Goal: Task Accomplishment & Management: Complete application form

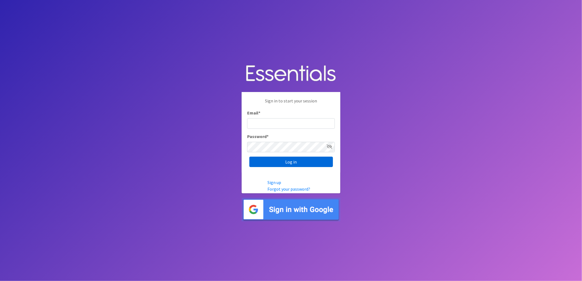
type input "[EMAIL_ADDRESS][DOMAIN_NAME]"
click at [300, 158] on input "Log in" at bounding box center [291, 162] width 84 height 10
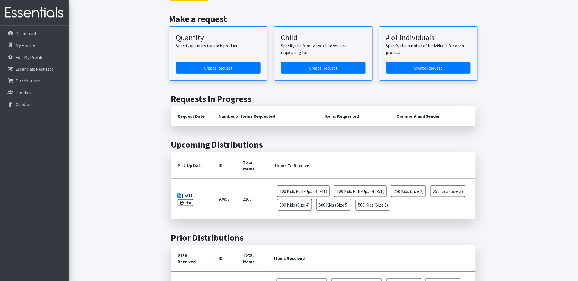
scroll to position [61, 0]
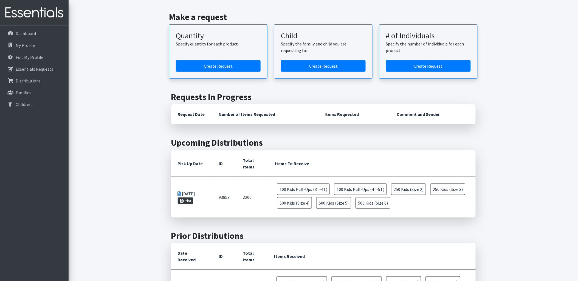
click at [192, 203] on link "Print" at bounding box center [186, 201] width 16 height 7
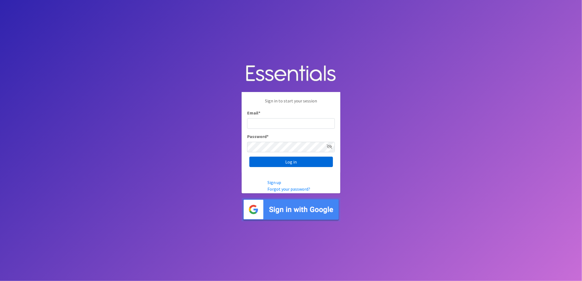
type input "[EMAIL_ADDRESS][DOMAIN_NAME]"
click at [282, 162] on input "Log in" at bounding box center [291, 162] width 84 height 10
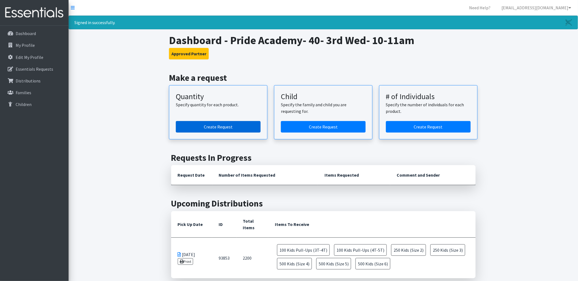
click at [233, 127] on link "Create Request" at bounding box center [218, 127] width 85 height 12
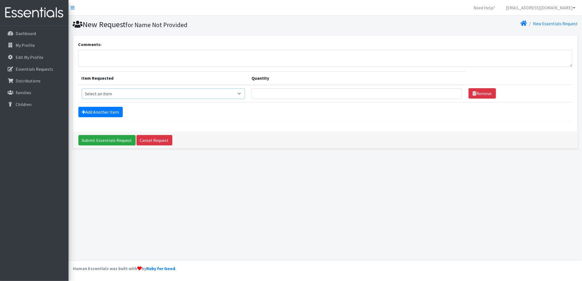
click at [157, 96] on select "Select an item Kids (Newborn) Kids (Size 1) Kids (Size 2) Kids (Size 3) Kids (S…" at bounding box center [164, 94] width 164 height 10
select select "3393"
click at [82, 89] on select "Select an item Kids (Newborn) Kids (Size 1) Kids (Size 2) Kids (Size 3) Kids (S…" at bounding box center [164, 94] width 164 height 10
click at [375, 94] on input "Quantity" at bounding box center [357, 94] width 210 height 10
type input "10"
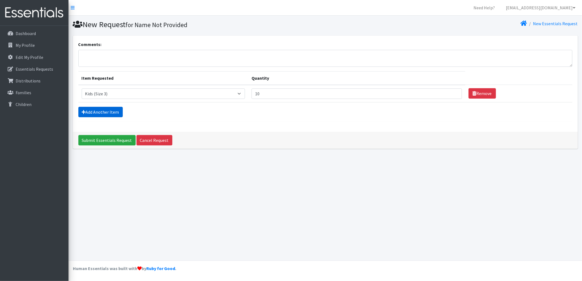
click at [107, 109] on link "Add Another Item" at bounding box center [100, 112] width 44 height 10
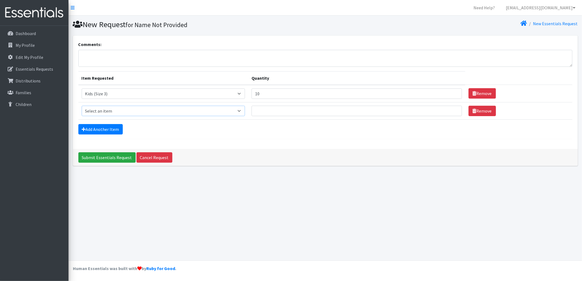
click at [112, 113] on select "Select an item Kids (Newborn) Kids (Size 1) Kids (Size 2) Kids (Size 3) Kids (S…" at bounding box center [164, 111] width 164 height 10
select select "3420"
click at [82, 106] on select "Select an item Kids (Newborn) Kids (Size 1) Kids (Size 2) Kids (Size 3) Kids (S…" at bounding box center [164, 111] width 164 height 10
click at [268, 110] on input "Quantity" at bounding box center [357, 111] width 210 height 10
type input "10"
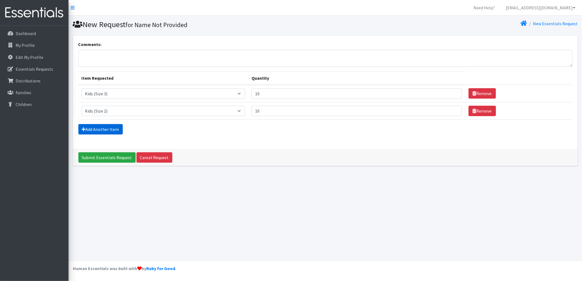
click at [94, 130] on link "Add Another Item" at bounding box center [100, 129] width 44 height 10
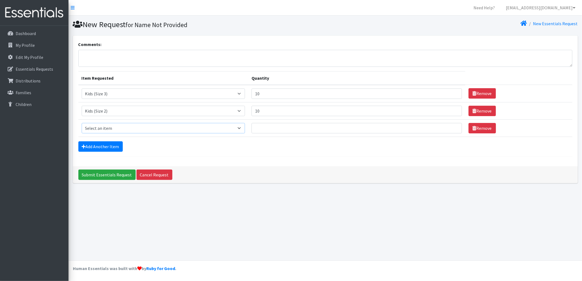
click at [116, 128] on select "Select an item Kids (Newborn) Kids (Size 1) Kids (Size 2) Kids (Size 3) Kids (S…" at bounding box center [164, 128] width 164 height 10
select select "3394"
click at [82, 123] on select "Select an item Kids (Newborn) Kids (Size 1) Kids (Size 2) Kids (Size 3) Kids (S…" at bounding box center [164, 128] width 164 height 10
click at [260, 127] on input "Quantity" at bounding box center [357, 128] width 210 height 10
type input "20"
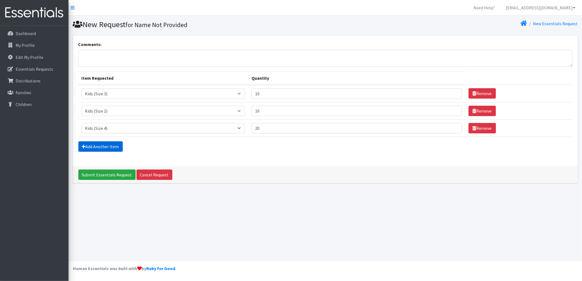
click at [99, 146] on link "Add Another Item" at bounding box center [100, 146] width 44 height 10
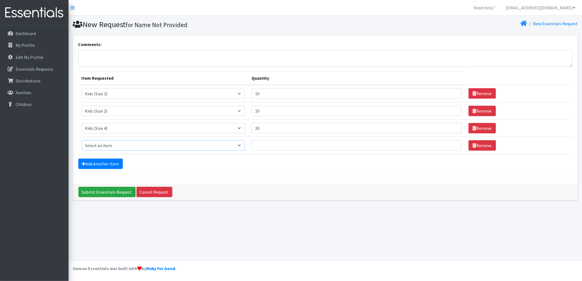
click at [115, 146] on select "Select an item Kids (Newborn) Kids (Size 1) Kids (Size 2) Kids (Size 3) Kids (S…" at bounding box center [164, 145] width 164 height 10
select select "3407"
click at [82, 140] on select "Select an item Kids (Newborn) Kids (Size 1) Kids (Size 2) Kids (Size 3) Kids (S…" at bounding box center [164, 145] width 164 height 10
click at [269, 151] on td "Quantity" at bounding box center [356, 145] width 217 height 17
click at [270, 146] on input "Quantity" at bounding box center [357, 145] width 210 height 10
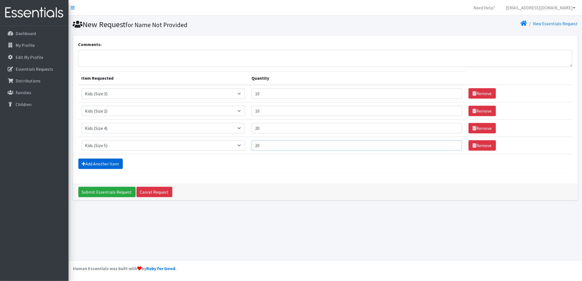
type input "20"
click at [93, 163] on link "Add Another Item" at bounding box center [100, 164] width 44 height 10
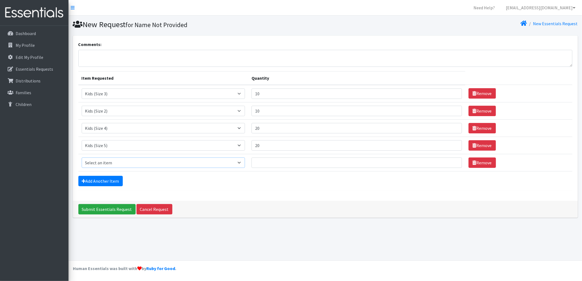
click at [106, 163] on select "Select an item Kids (Newborn) Kids (Size 1) Kids (Size 2) Kids (Size 3) Kids (S…" at bounding box center [164, 163] width 164 height 10
select select "3419"
click at [82, 158] on select "Select an item Kids (Newborn) Kids (Size 1) Kids (Size 2) Kids (Size 3) Kids (S…" at bounding box center [164, 163] width 164 height 10
click at [264, 164] on input "Quantity" at bounding box center [357, 163] width 210 height 10
type input "20"
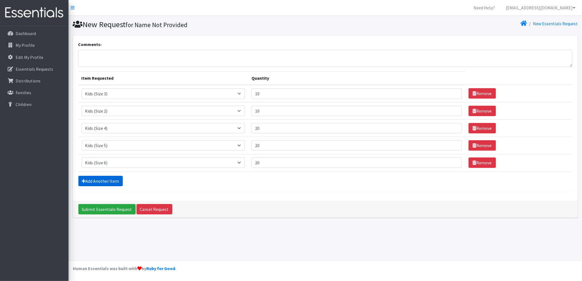
click at [113, 180] on link "Add Another Item" at bounding box center [100, 181] width 44 height 10
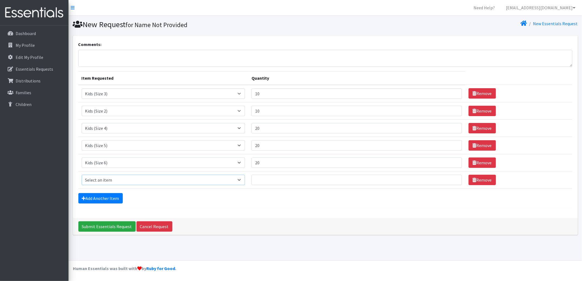
click at [113, 179] on select "Select an item Kids (Newborn) Kids (Size 1) Kids (Size 2) Kids (Size 3) Kids (S…" at bounding box center [164, 180] width 164 height 10
select select "3417"
click at [82, 175] on select "Select an item Kids (Newborn) Kids (Size 1) Kids (Size 2) Kids (Size 3) Kids (S…" at bounding box center [164, 180] width 164 height 10
click at [288, 182] on input "Quantity" at bounding box center [357, 180] width 210 height 10
type input "5"
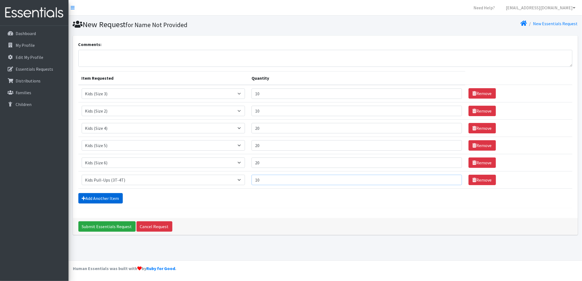
type input "10"
click at [114, 196] on link "Add Another Item" at bounding box center [100, 198] width 44 height 10
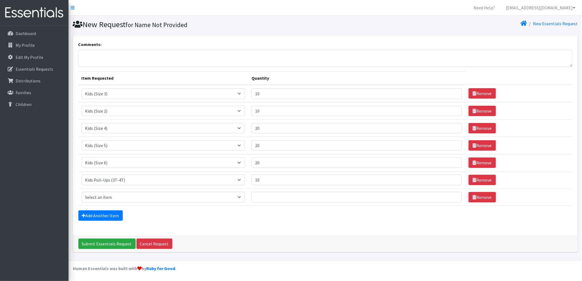
click at [121, 204] on td "Item Requested Select an item Kids (Newborn) Kids (Size 1) Kids (Size 2) Kids (…" at bounding box center [163, 197] width 170 height 17
click at [123, 198] on select "Select an item Kids (Newborn) Kids (Size 1) Kids (Size 2) Kids (Size 3) Kids (S…" at bounding box center [164, 197] width 164 height 10
select select "3415"
click at [82, 192] on select "Select an item Kids (Newborn) Kids (Size 1) Kids (Size 2) Kids (Size 3) Kids (S…" at bounding box center [164, 197] width 164 height 10
click at [258, 194] on input "Quantity" at bounding box center [357, 197] width 210 height 10
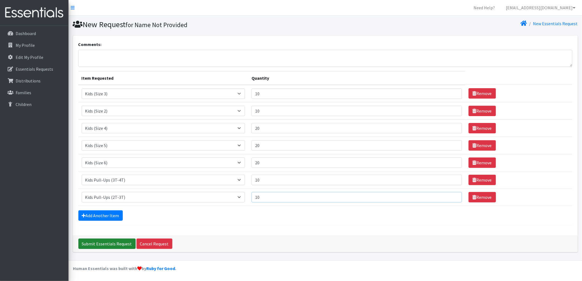
type input "10"
click at [113, 243] on input "Submit Essentials Request" at bounding box center [106, 244] width 57 height 10
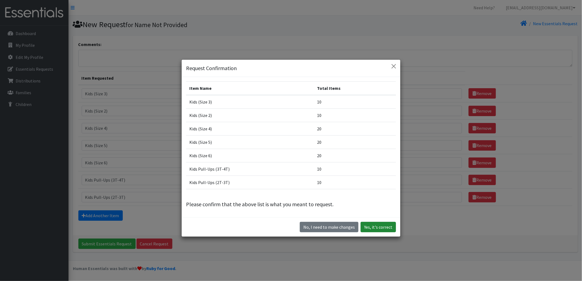
click at [375, 224] on button "Yes, it's correct" at bounding box center [378, 227] width 35 height 10
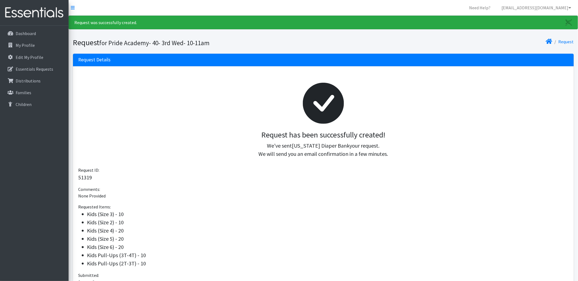
scroll to position [55, 0]
